Goal: Transaction & Acquisition: Purchase product/service

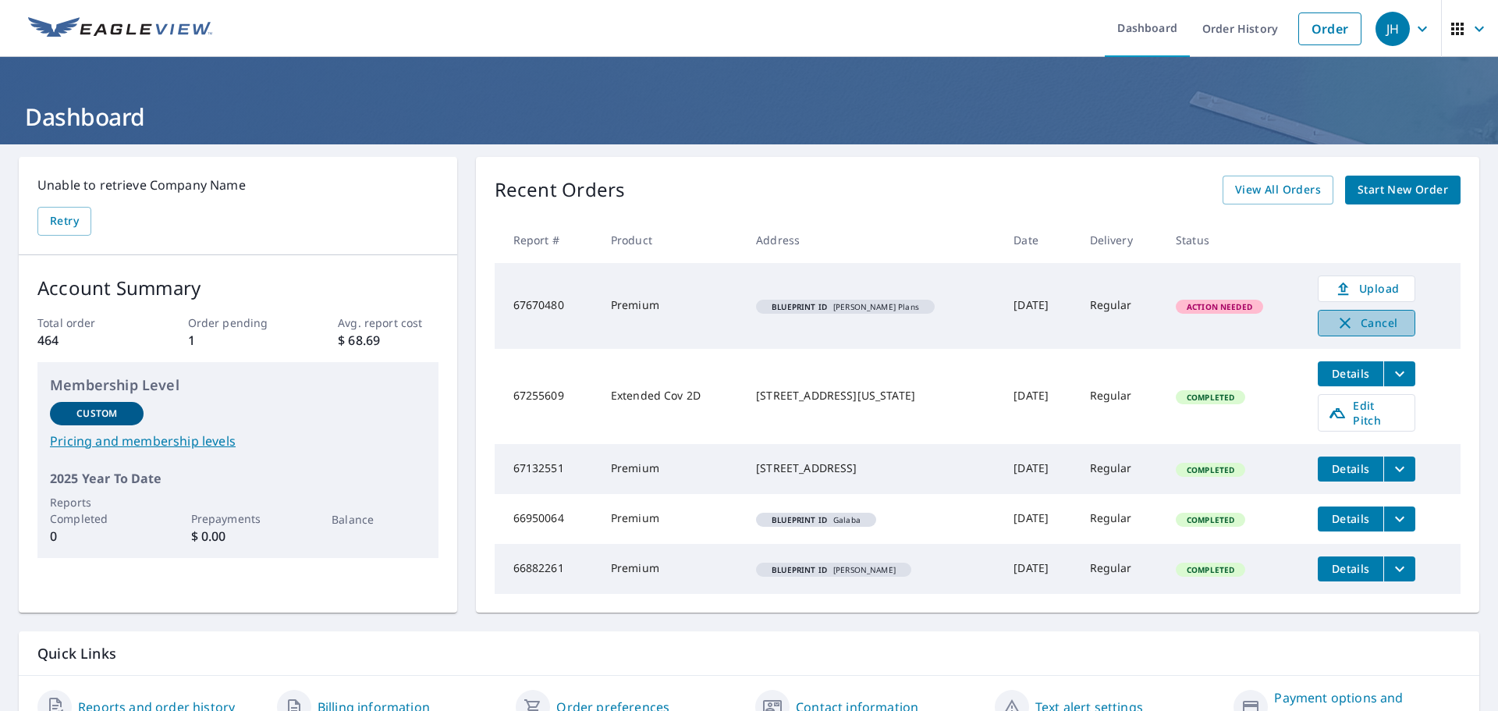
click at [1385, 323] on span "Cancel" at bounding box center [1366, 323] width 65 height 19
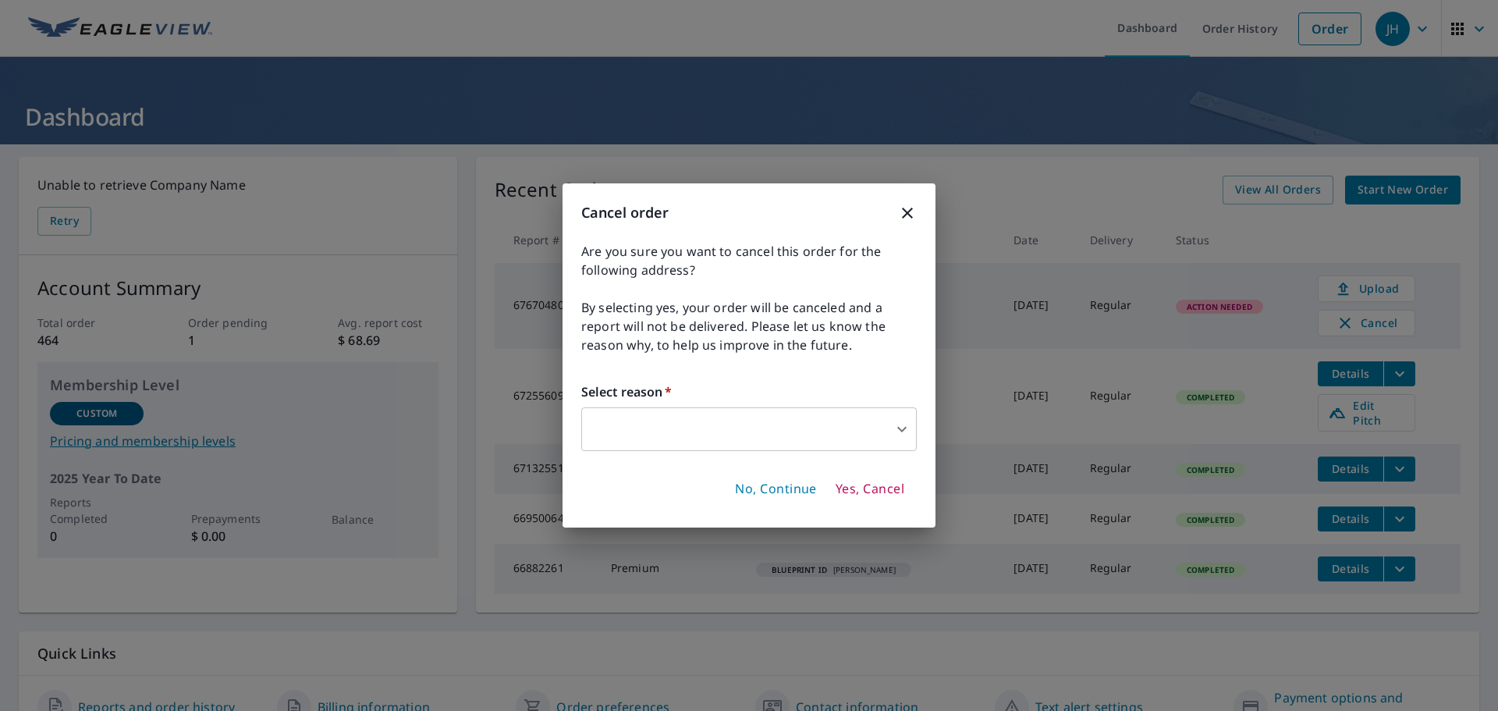
click at [618, 423] on body "JH JH Dashboard Order History Order JH Dashboard Unable to retrieve Company Nam…" at bounding box center [749, 355] width 1498 height 711
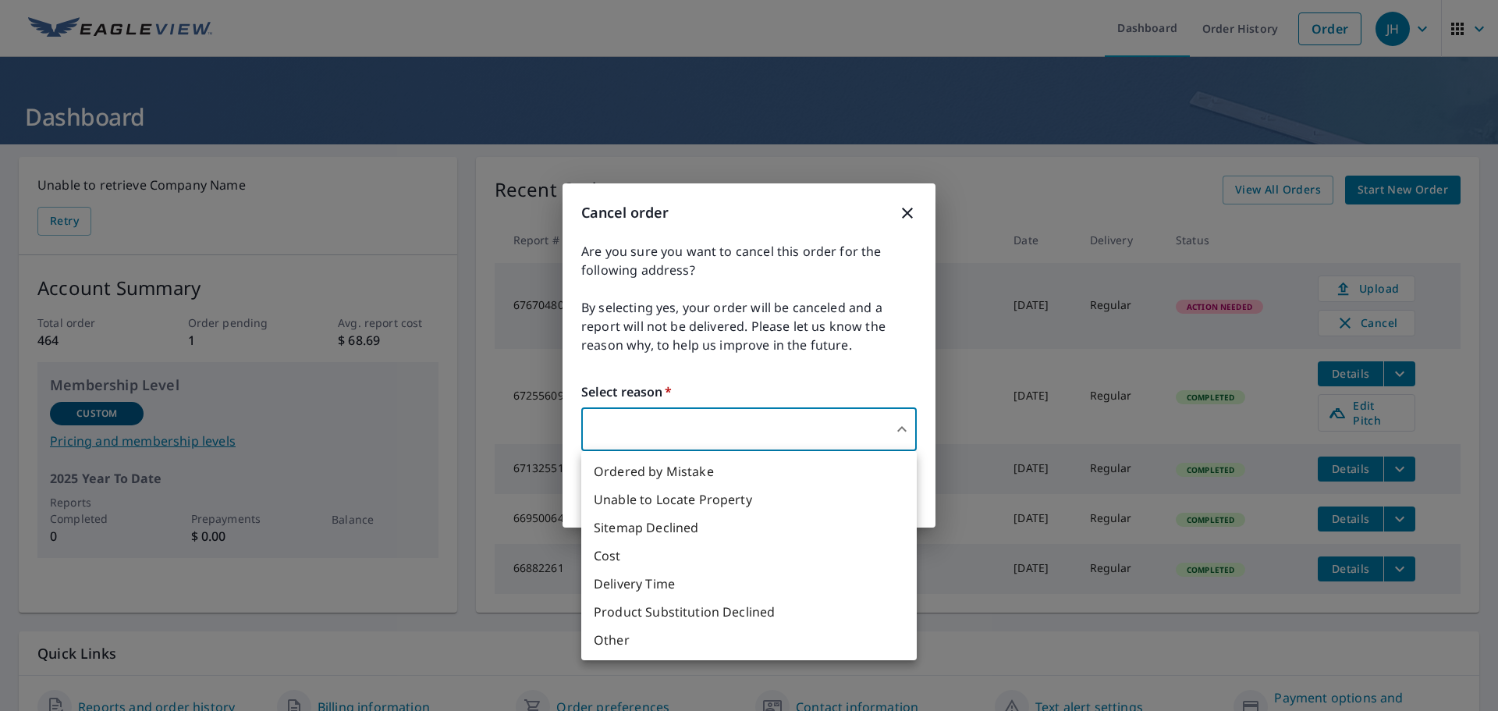
click at [611, 641] on li "Other" at bounding box center [749, 640] width 336 height 28
type input "36"
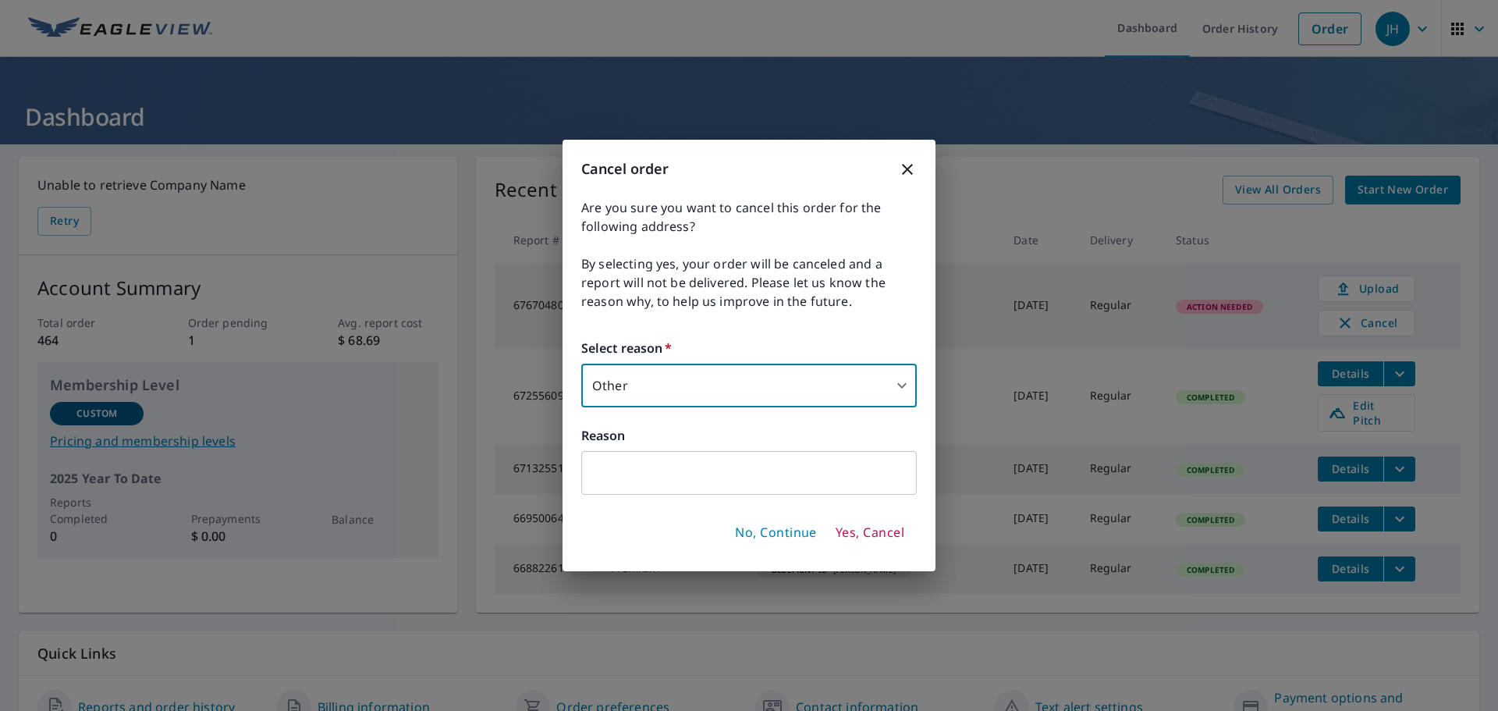
click at [634, 468] on input "text" at bounding box center [749, 473] width 336 height 44
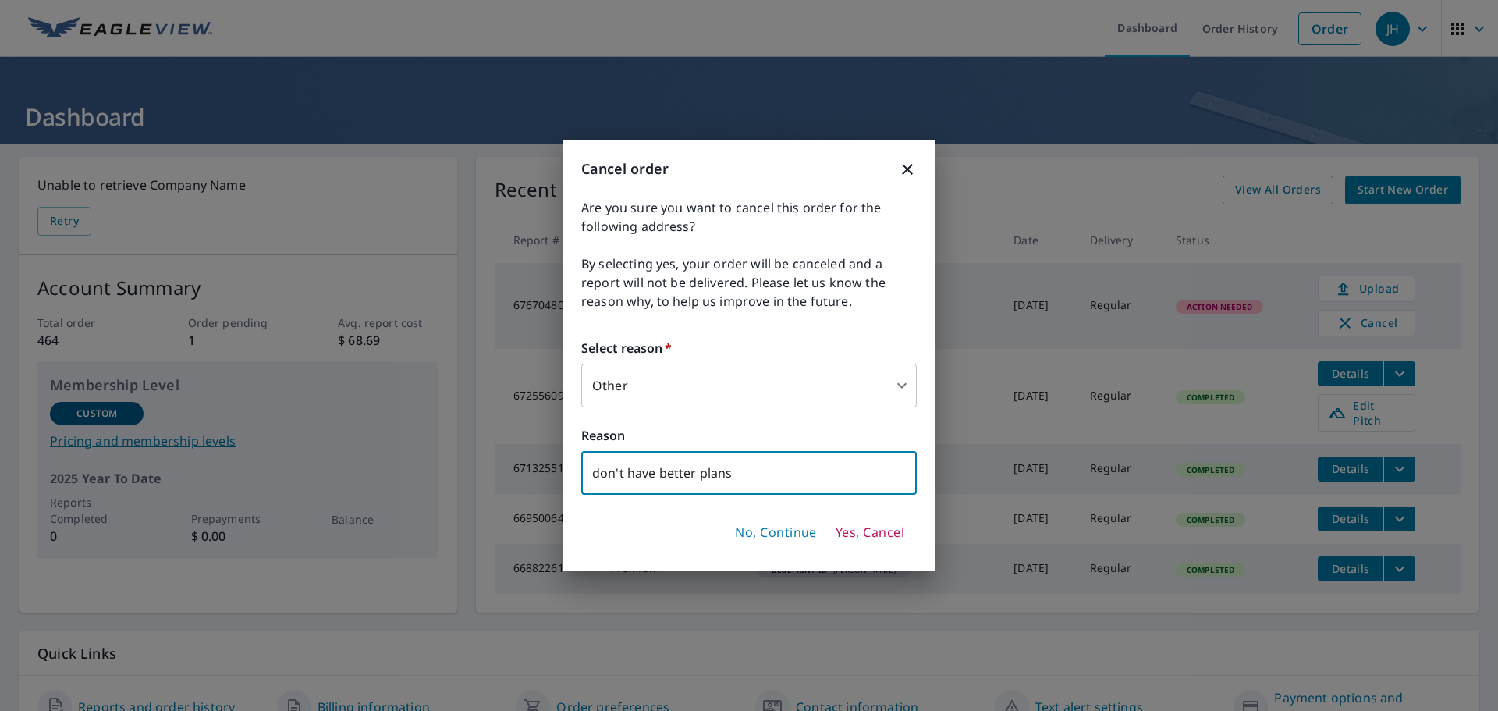
type input "don't have better plans"
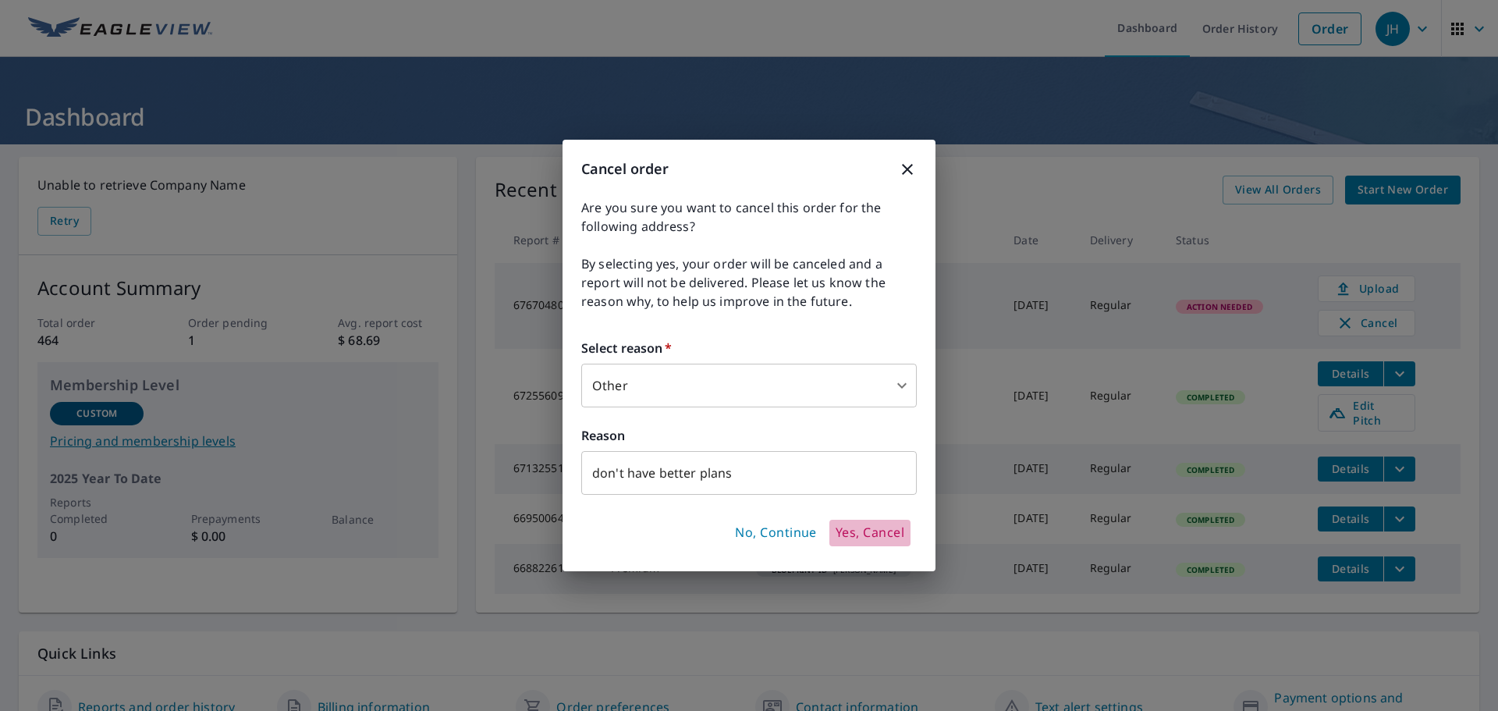
click at [888, 531] on span "Yes, Cancel" at bounding box center [870, 532] width 69 height 17
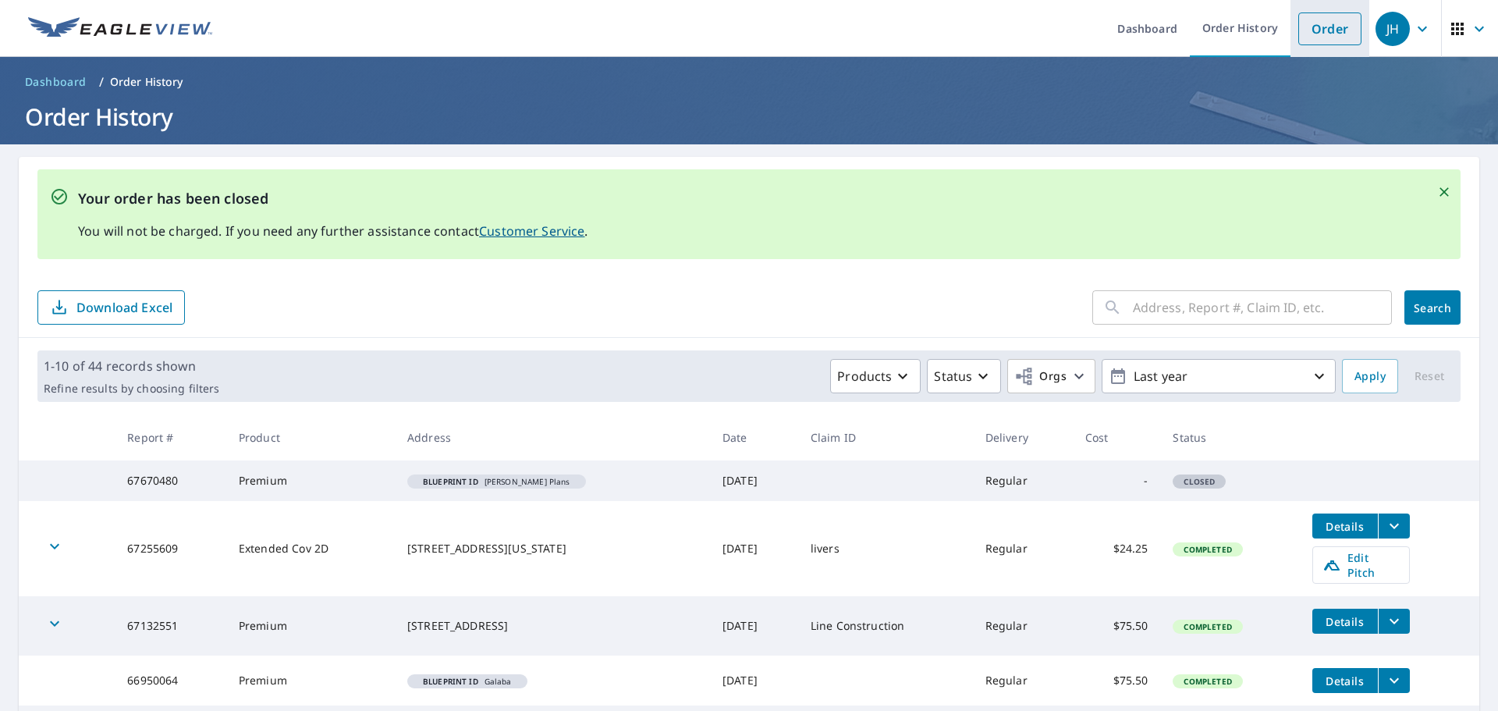
click at [1312, 23] on link "Order" at bounding box center [1329, 28] width 63 height 33
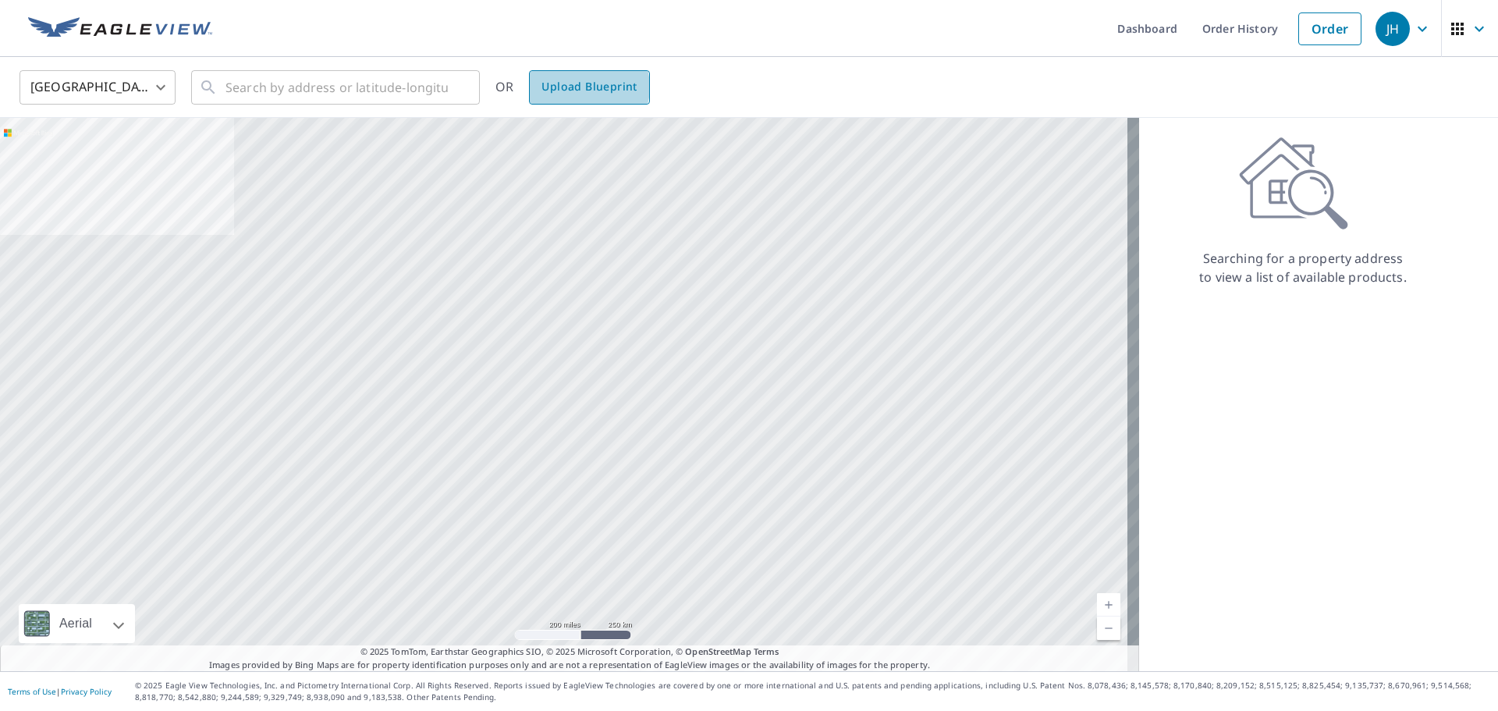
click at [584, 87] on span "Upload Blueprint" at bounding box center [588, 87] width 95 height 20
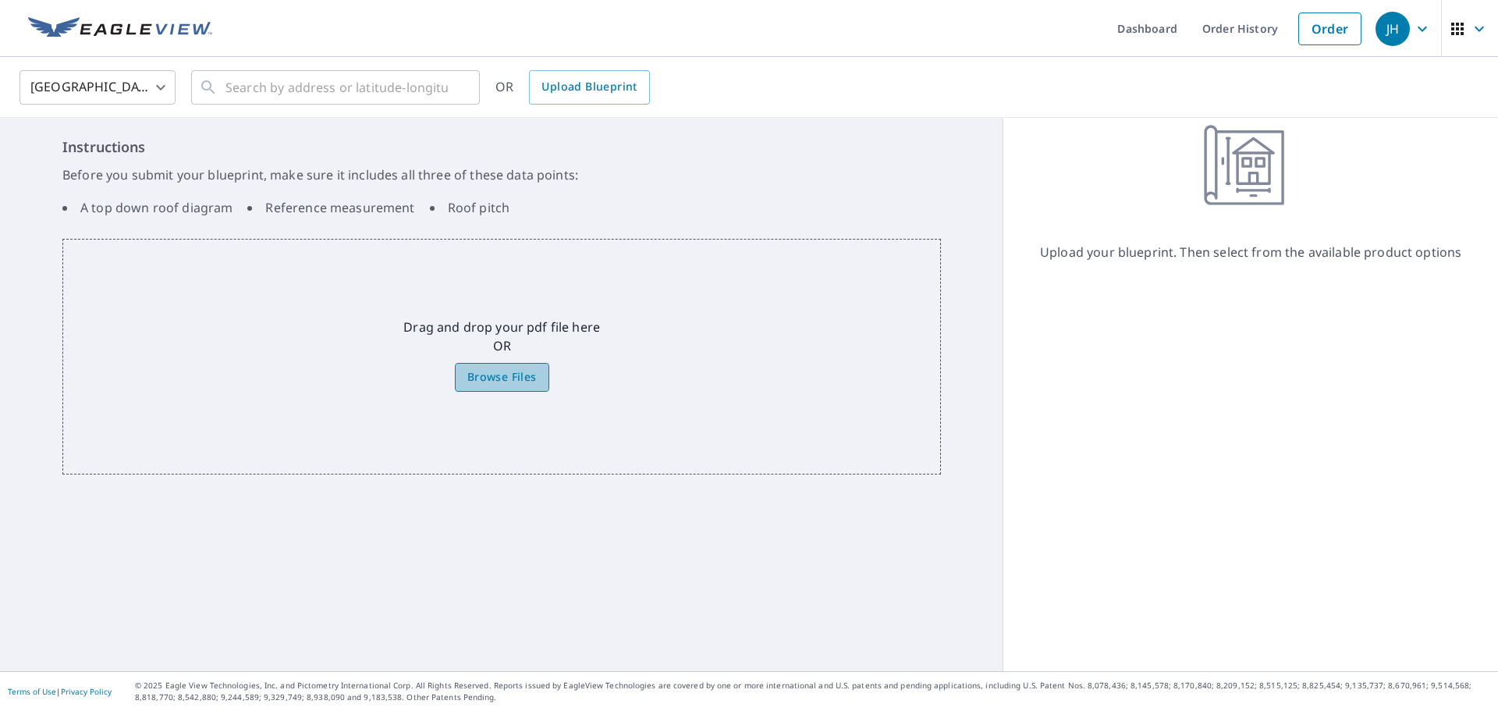
click at [502, 378] on span "Browse Files" at bounding box center [501, 377] width 69 height 20
click at [0, 0] on input "Browse Files" at bounding box center [0, 0] width 0 height 0
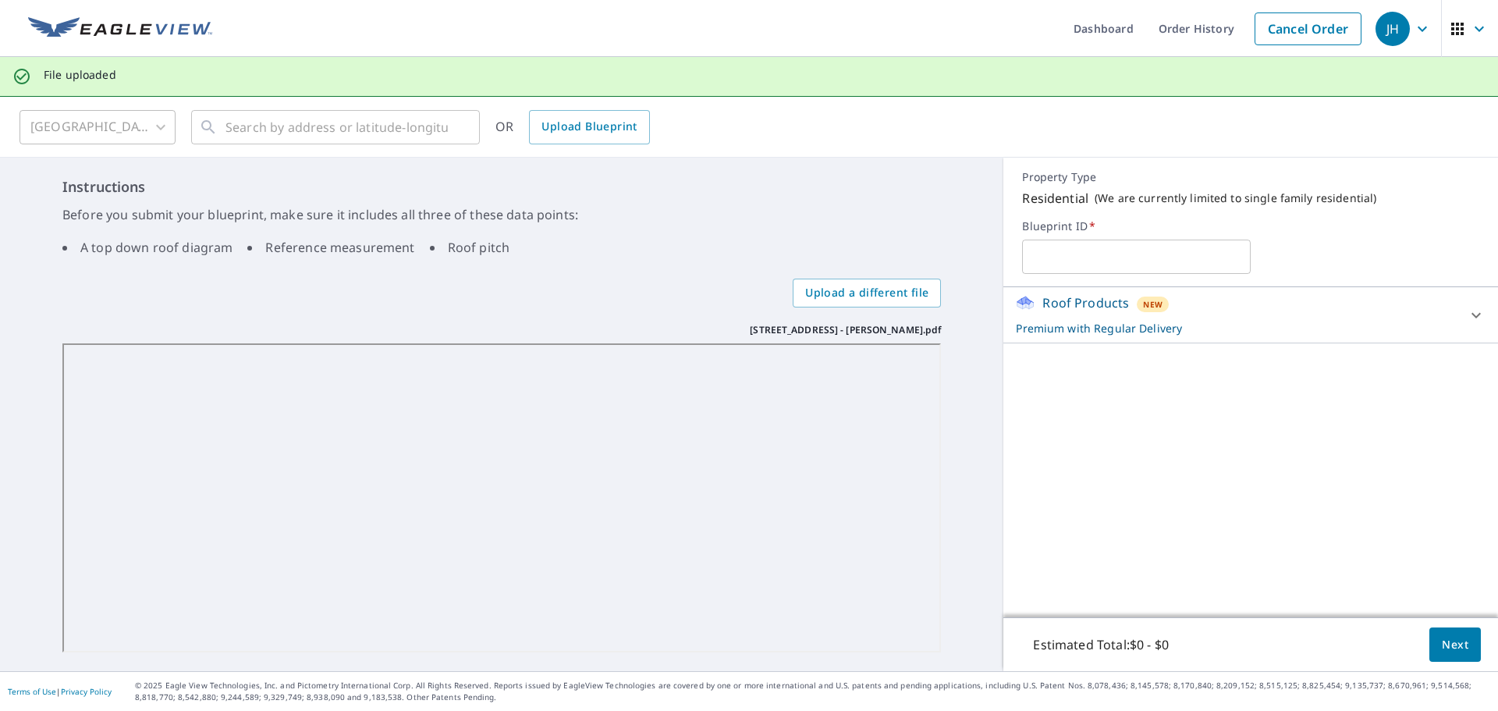
click at [1070, 256] on input "text" at bounding box center [1136, 257] width 229 height 44
paste input "[STREET_ADDRESS]"
type input "[STREET_ADDRESS]"
click at [1445, 640] on span "Next" at bounding box center [1455, 645] width 27 height 20
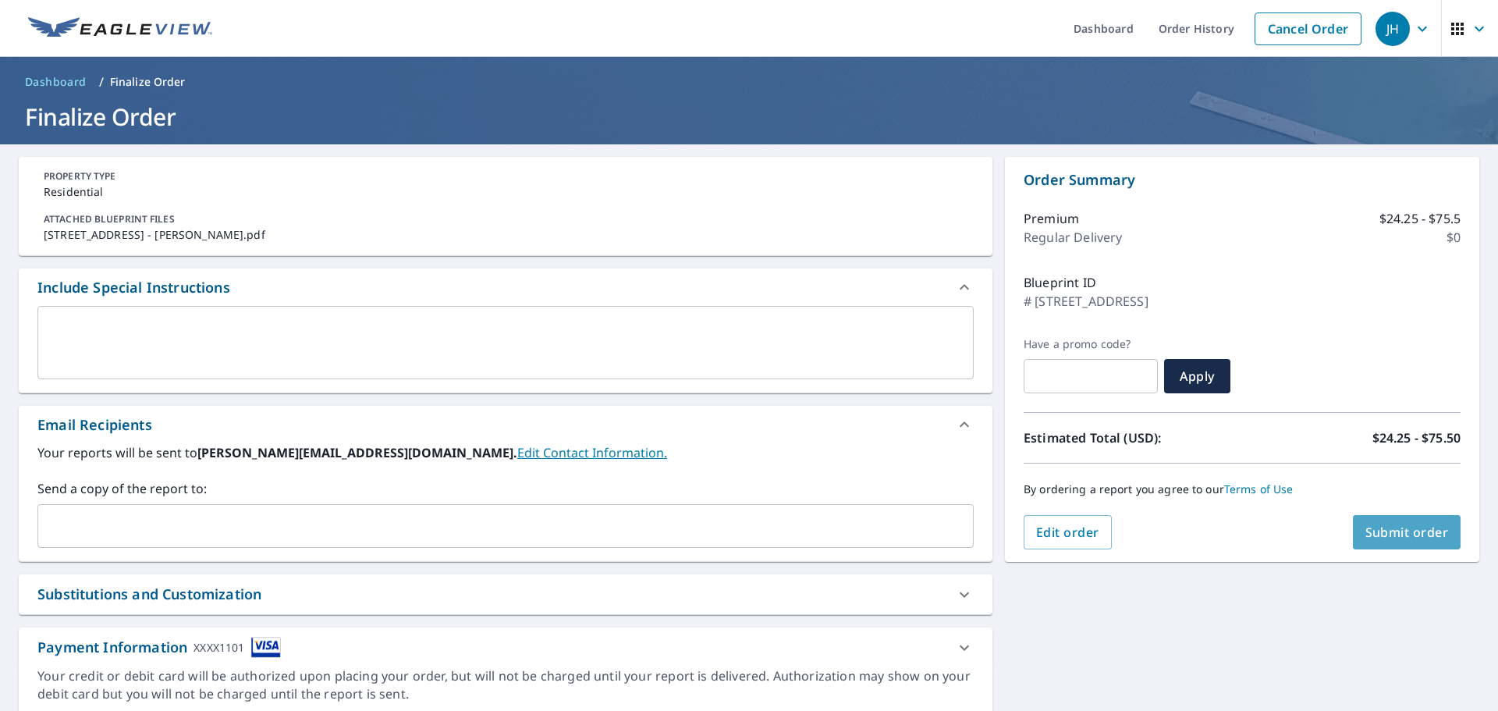
click at [1379, 534] on span "Submit order" at bounding box center [1406, 532] width 83 height 17
